Goal: Navigation & Orientation: Find specific page/section

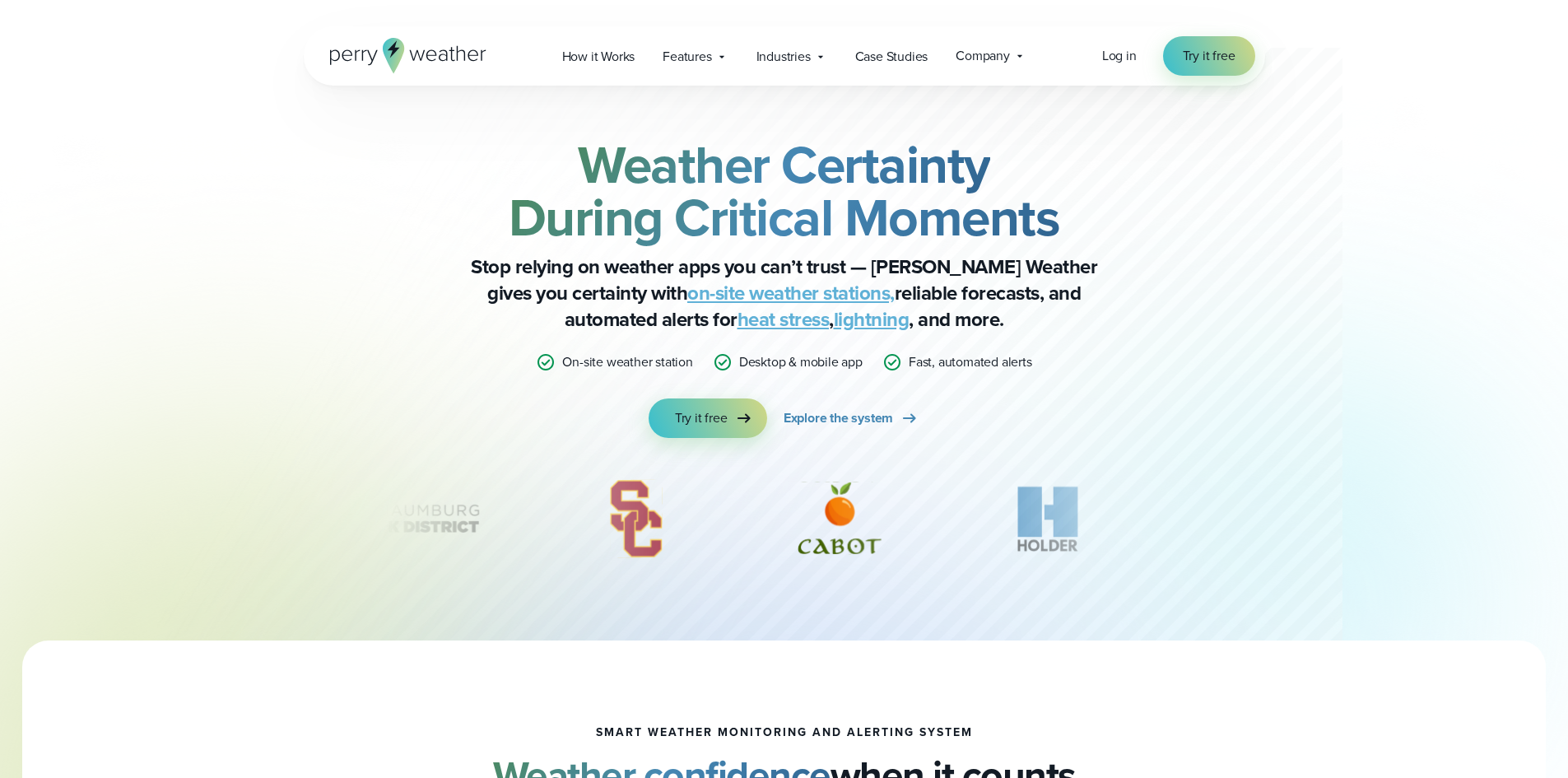
click at [347, 340] on div "Weather Certainty During Critical Moments Stop relying on weather apps you can’…" at bounding box center [784, 363] width 961 height 555
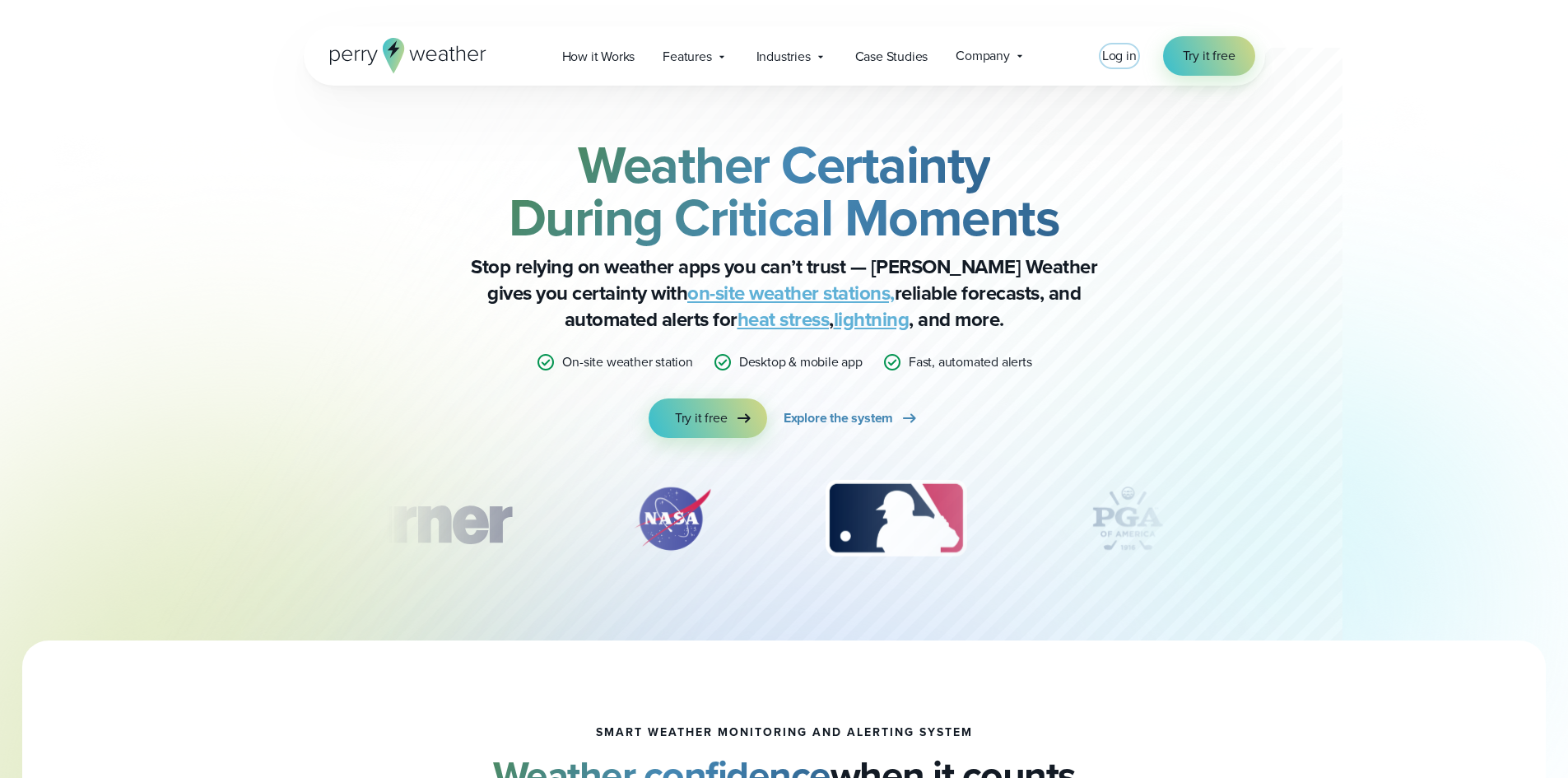
click at [1113, 57] on span "Log in" at bounding box center [1119, 55] width 35 height 19
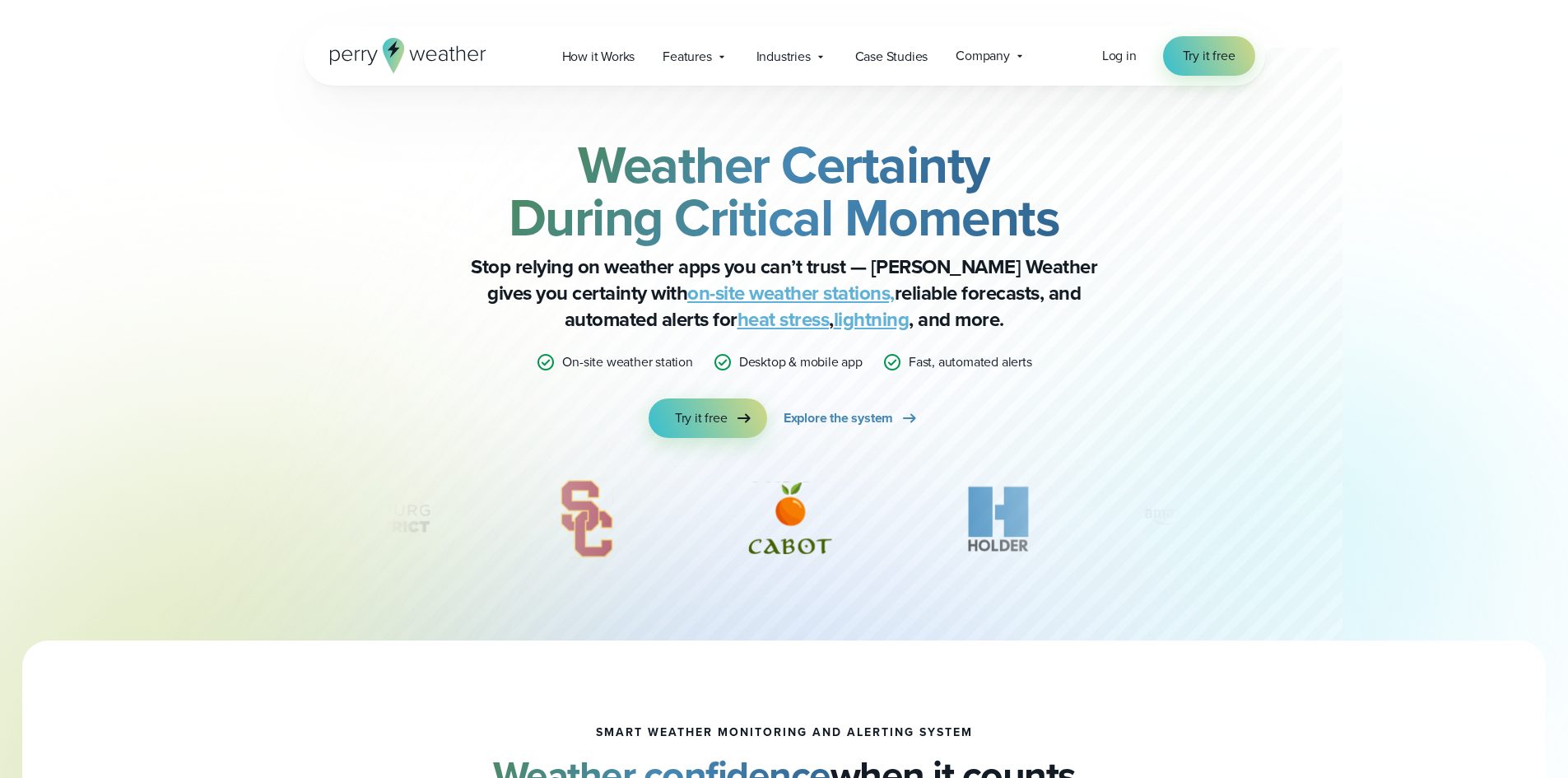
click at [781, 360] on p "Desktop & mobile app" at bounding box center [800, 362] width 123 height 20
